Goal: Task Accomplishment & Management: Complete application form

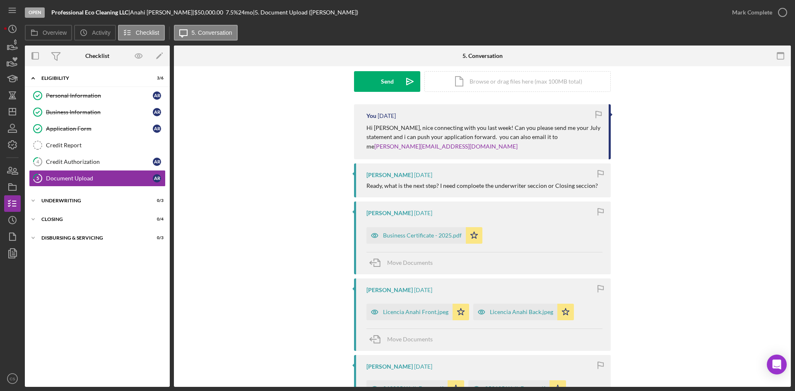
scroll to position [83, 0]
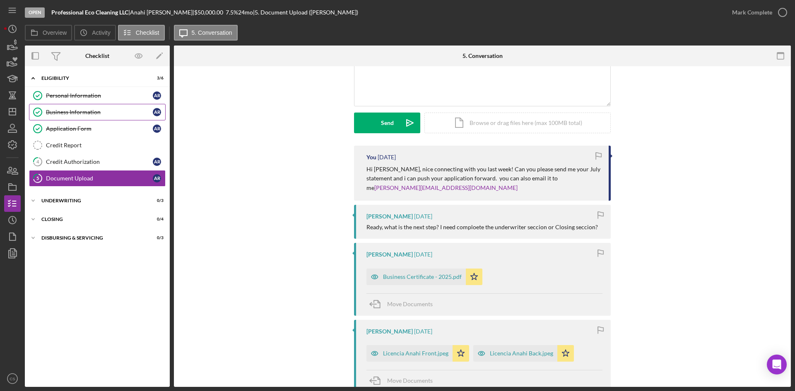
click at [110, 108] on link "Business Information Business Information A R" at bounding box center [97, 112] width 137 height 17
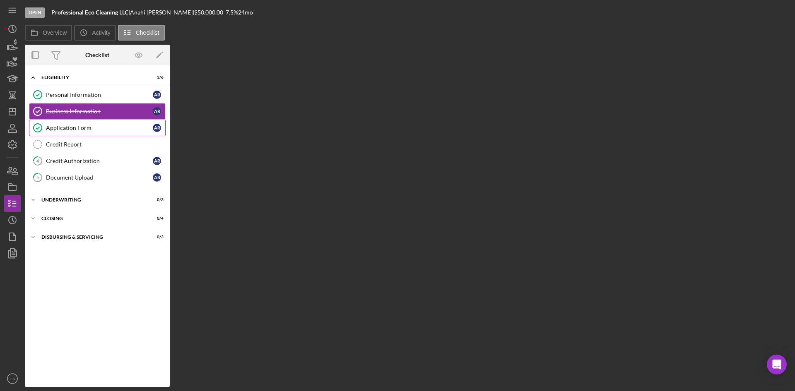
click at [115, 130] on div "Application Form" at bounding box center [99, 128] width 107 height 7
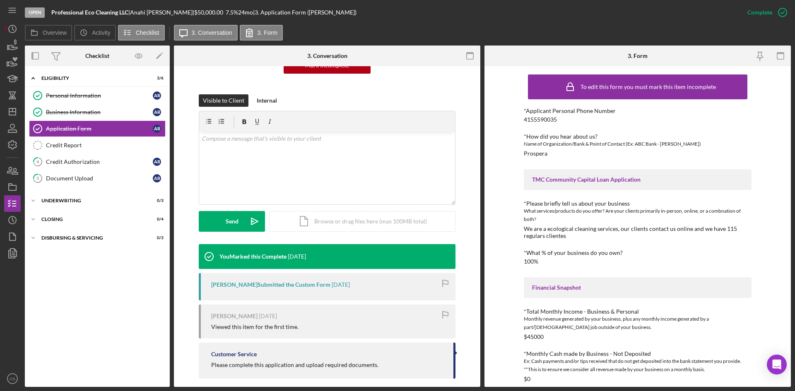
scroll to position [106, 0]
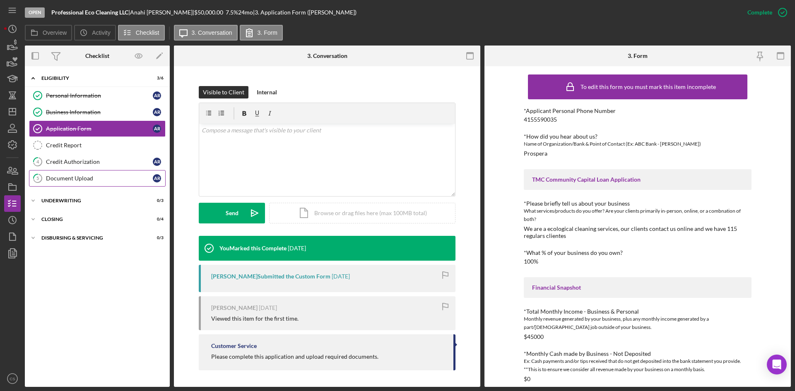
click at [114, 176] on div "Document Upload" at bounding box center [99, 178] width 107 height 7
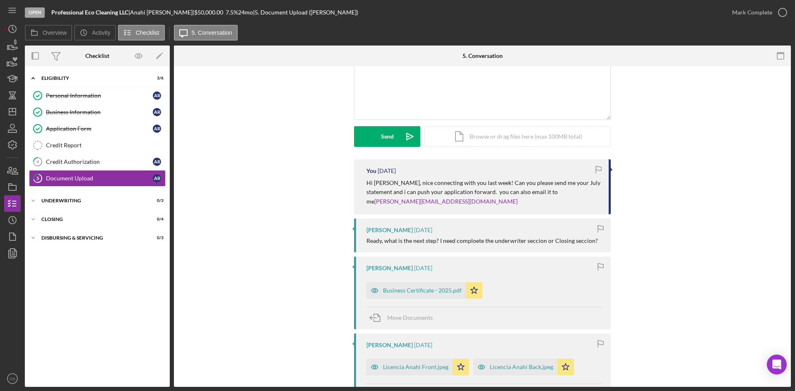
scroll to position [83, 0]
